Goal: Find specific page/section: Find specific page/section

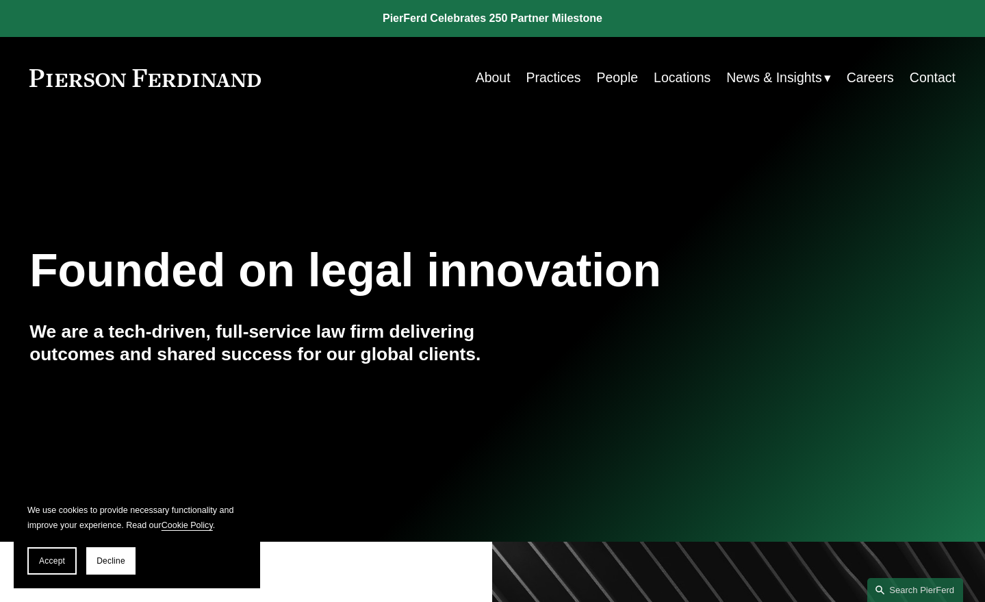
click at [615, 75] on link "People" at bounding box center [618, 77] width 42 height 27
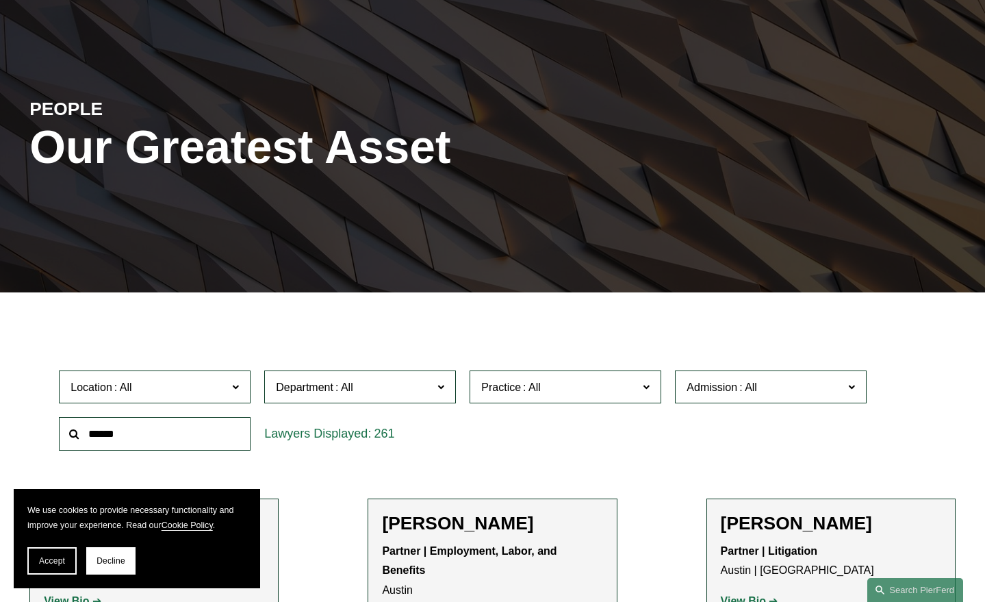
scroll to position [228, 0]
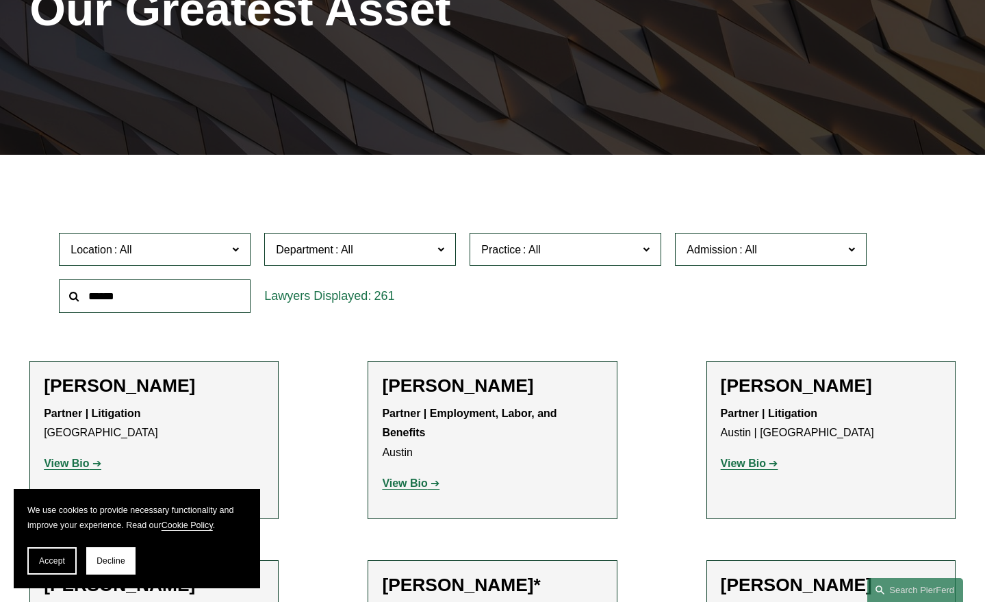
click at [164, 298] on input "text" at bounding box center [155, 296] width 192 height 34
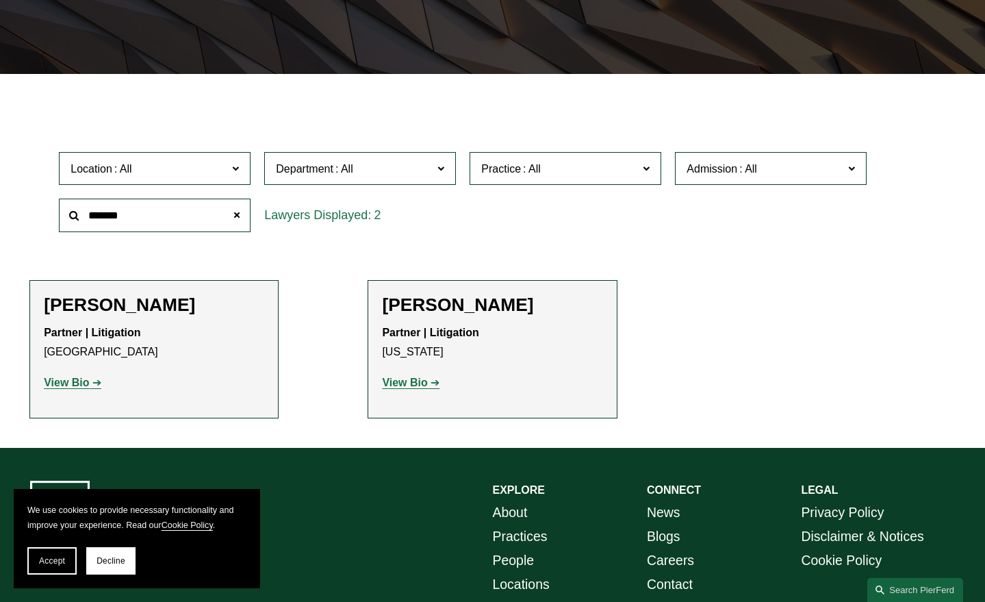
scroll to position [342, 0]
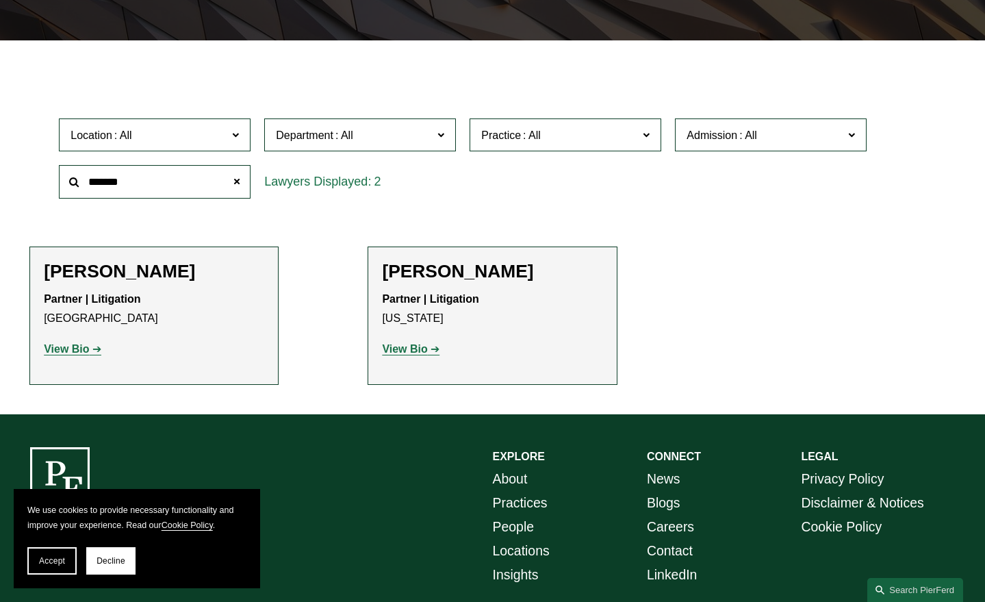
type input "*******"
click at [74, 350] on strong "View Bio" at bounding box center [66, 349] width 45 height 12
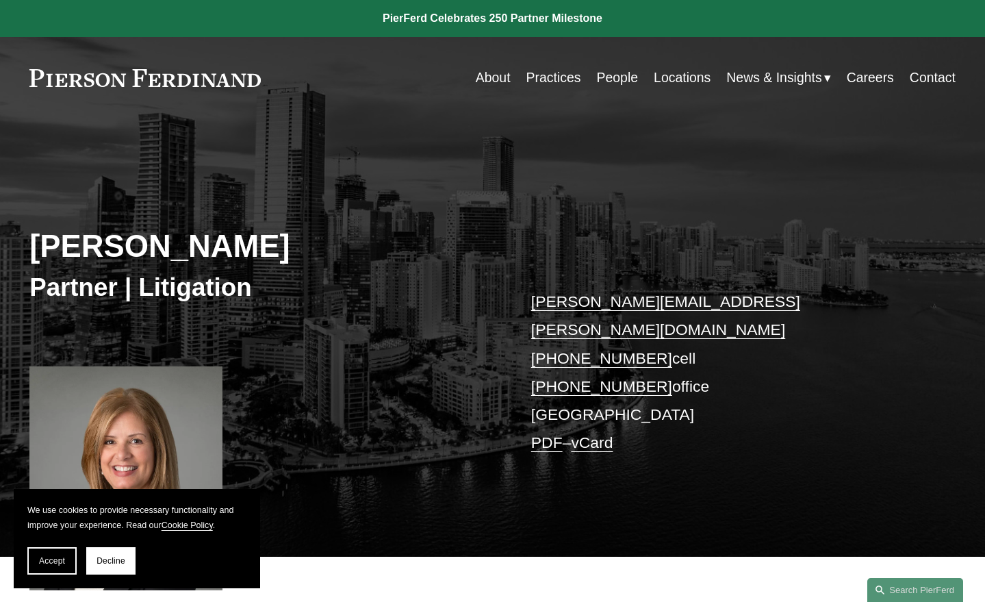
click at [86, 79] on link at bounding box center [144, 78] width 231 height 18
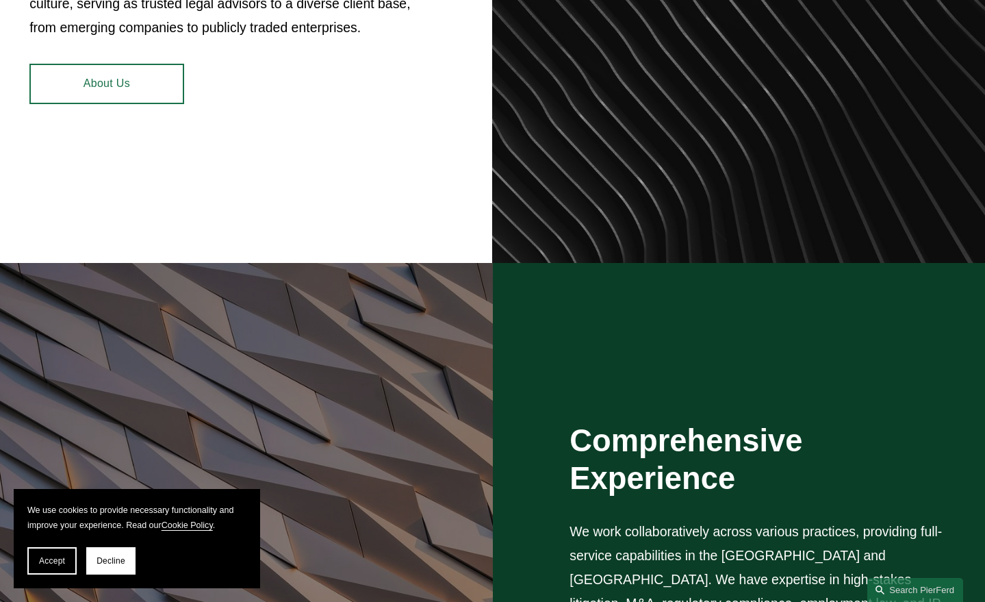
scroll to position [799, 0]
